Goal: Check status: Check status

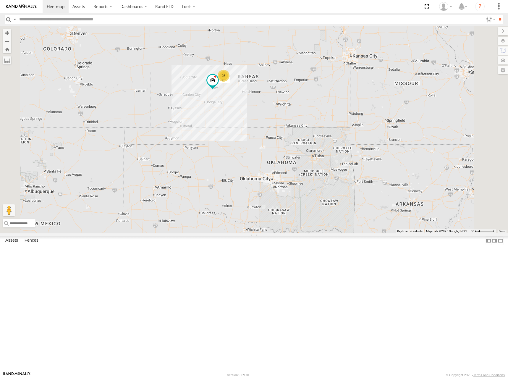
drag, startPoint x: 402, startPoint y: 87, endPoint x: 355, endPoint y: 113, distance: 53.8
click at [355, 113] on div "282 25" at bounding box center [254, 129] width 508 height 207
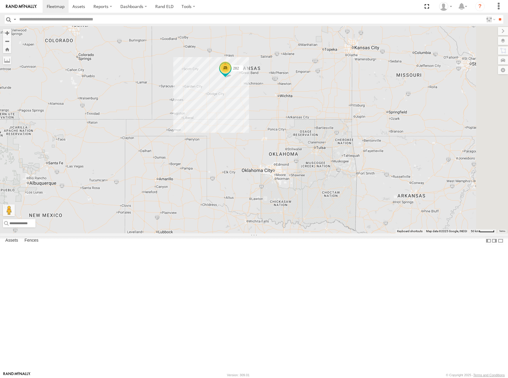
drag, startPoint x: 465, startPoint y: 85, endPoint x: 359, endPoint y: 107, distance: 108.3
click at [359, 107] on div "282 25" at bounding box center [254, 129] width 508 height 207
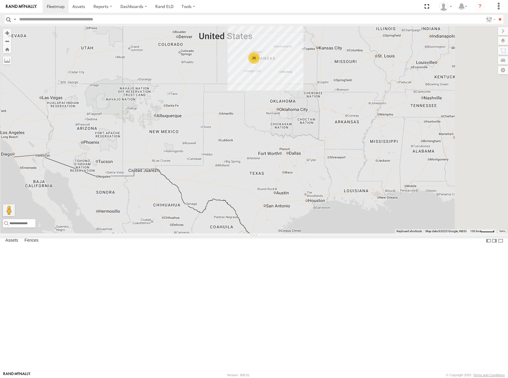
drag, startPoint x: 365, startPoint y: 101, endPoint x: 363, endPoint y: 105, distance: 4.4
click at [363, 105] on div "26" at bounding box center [254, 129] width 508 height 207
click at [364, 107] on div "26" at bounding box center [254, 129] width 508 height 207
click at [362, 107] on div "26" at bounding box center [254, 129] width 508 height 207
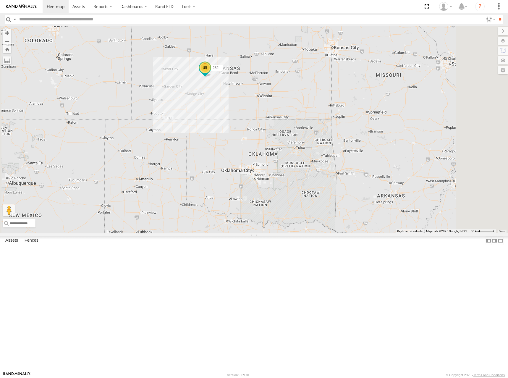
click at [330, 104] on div "25 282" at bounding box center [254, 129] width 508 height 207
click at [346, 100] on div "25 282" at bounding box center [254, 129] width 508 height 207
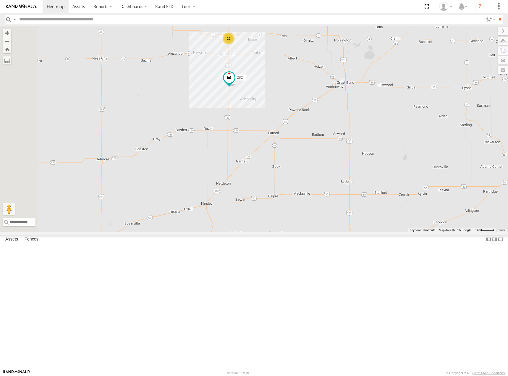
drag, startPoint x: 298, startPoint y: 84, endPoint x: 337, endPoint y: 92, distance: 39.8
click at [337, 92] on div "282 25" at bounding box center [254, 129] width 508 height 206
